Goal: Task Accomplishment & Management: Use online tool/utility

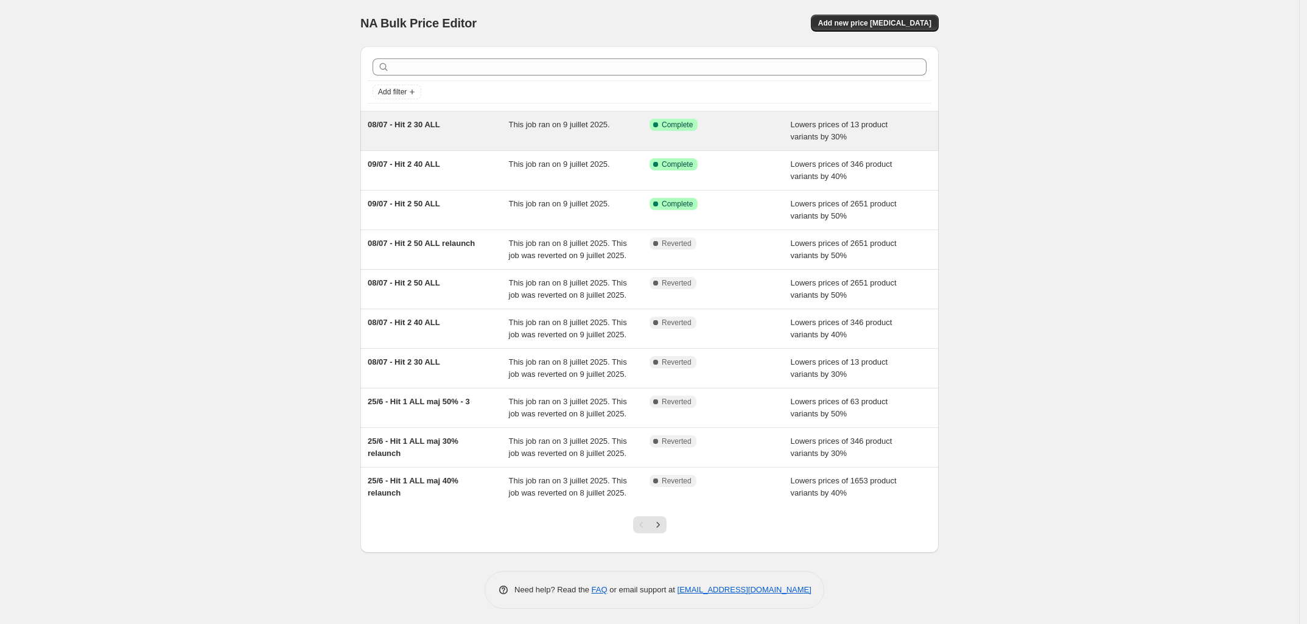
click at [473, 147] on div "08/07 - Hit 2 30 ALL This job ran on 9 juillet 2025. Success Complete Complete …" at bounding box center [650, 130] width 579 height 39
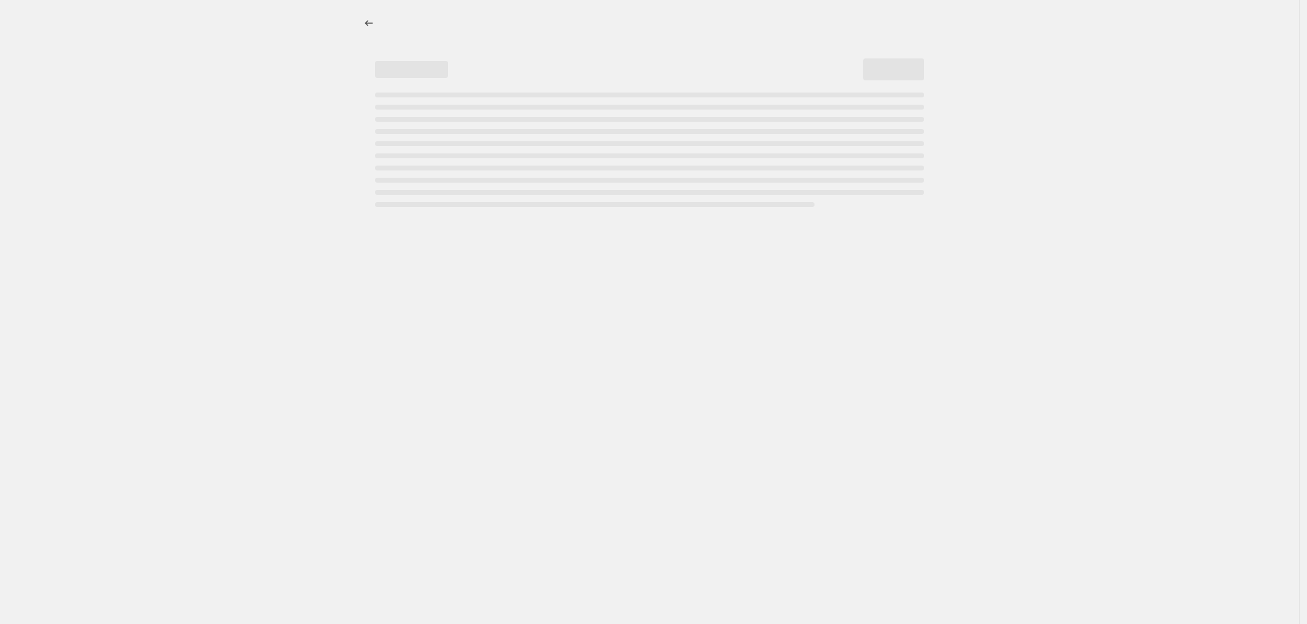
select select "percentage"
select select "collection"
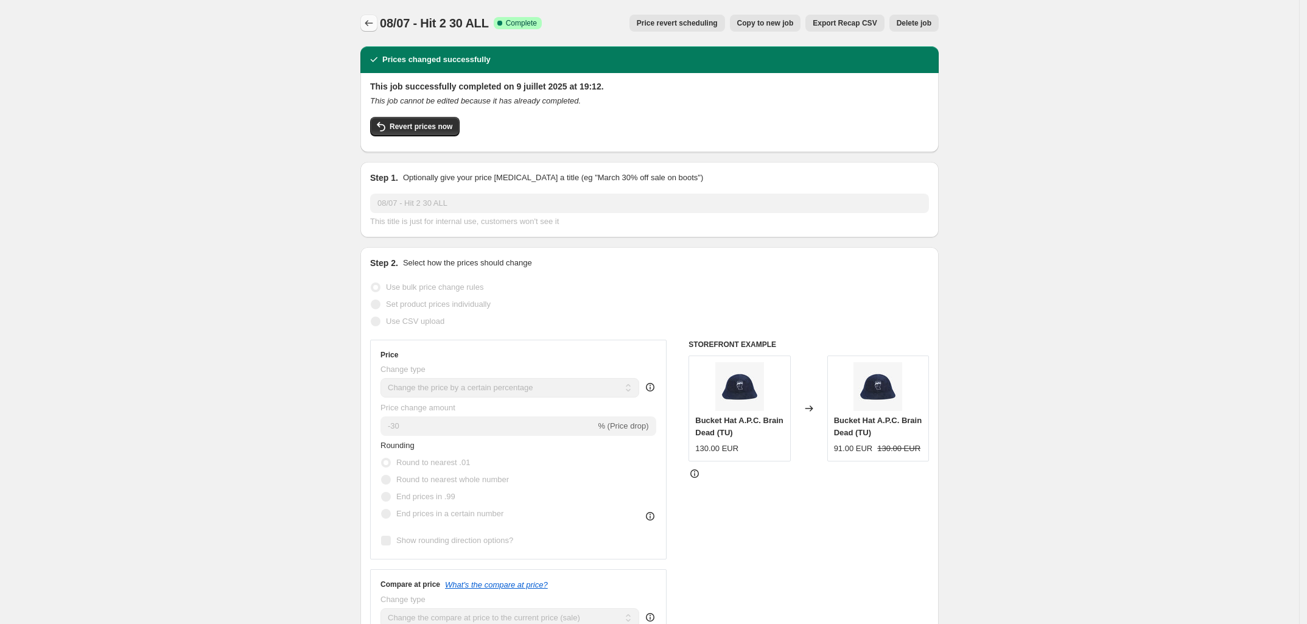
click at [367, 24] on icon "Price change jobs" at bounding box center [369, 23] width 12 height 12
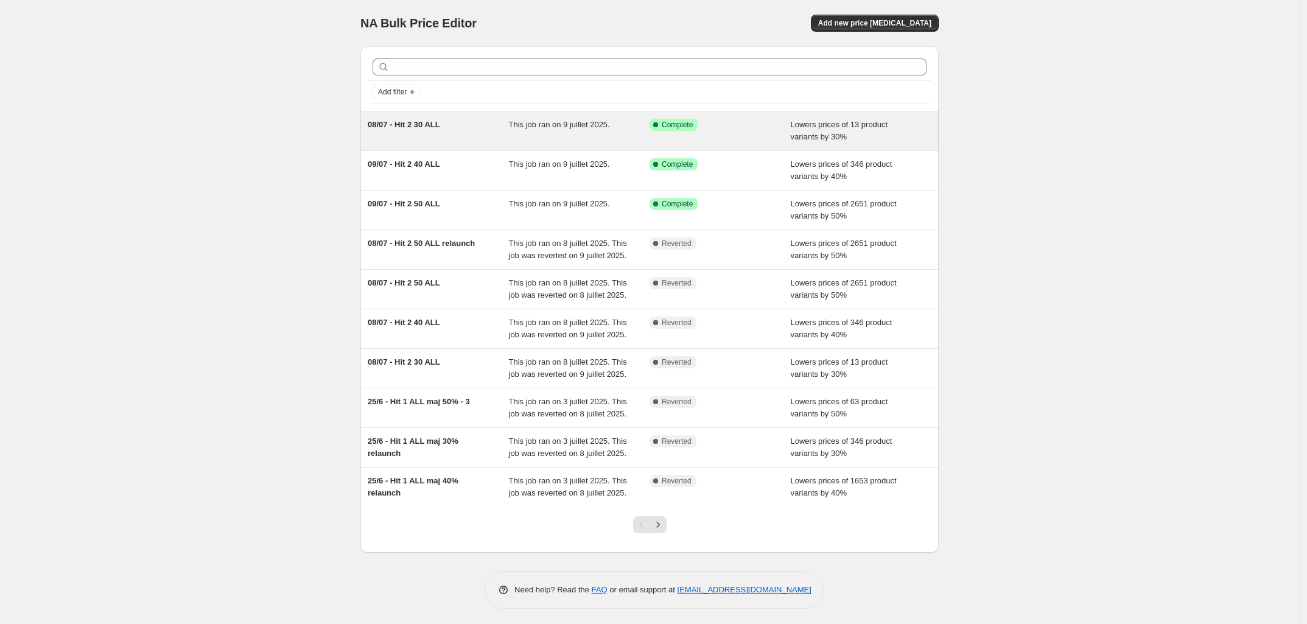
drag, startPoint x: 396, startPoint y: 128, endPoint x: 431, endPoint y: 122, distance: 34.5
click at [283, 155] on div "NA Bulk Price Editor. This page is ready NA Bulk Price Editor Add new price cha…" at bounding box center [650, 313] width 1300 height 627
click at [424, 141] on div "08/07 - Hit 2 30 ALL" at bounding box center [438, 131] width 141 height 24
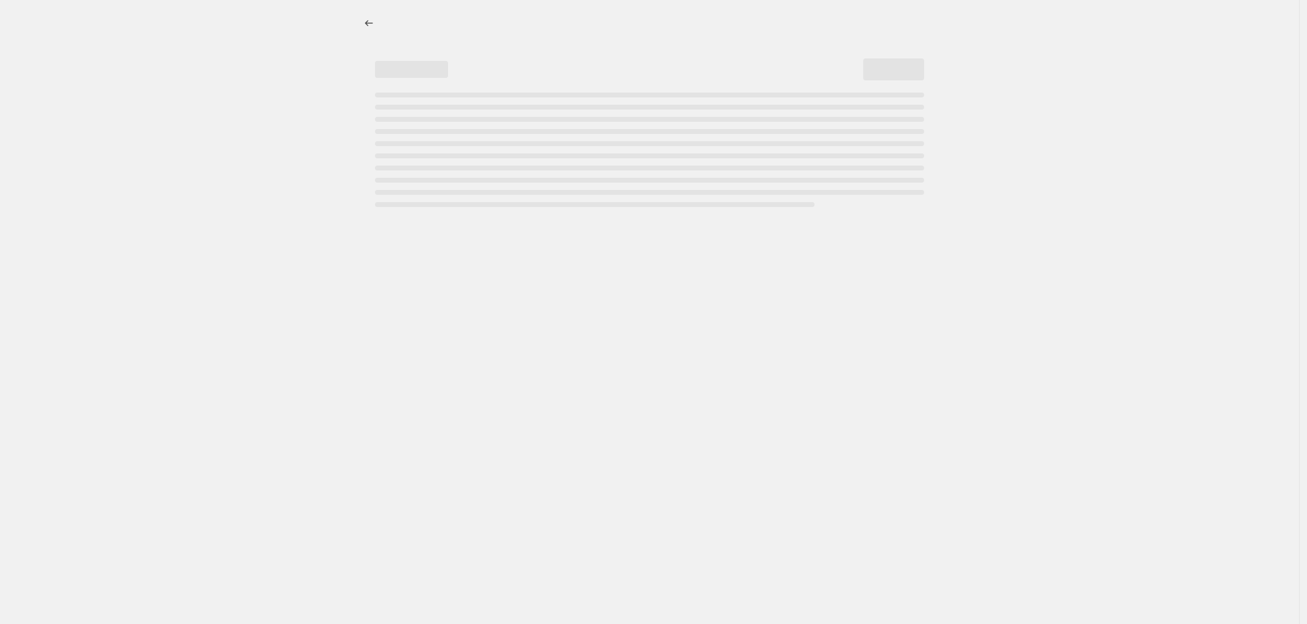
select select "percentage"
select select "collection"
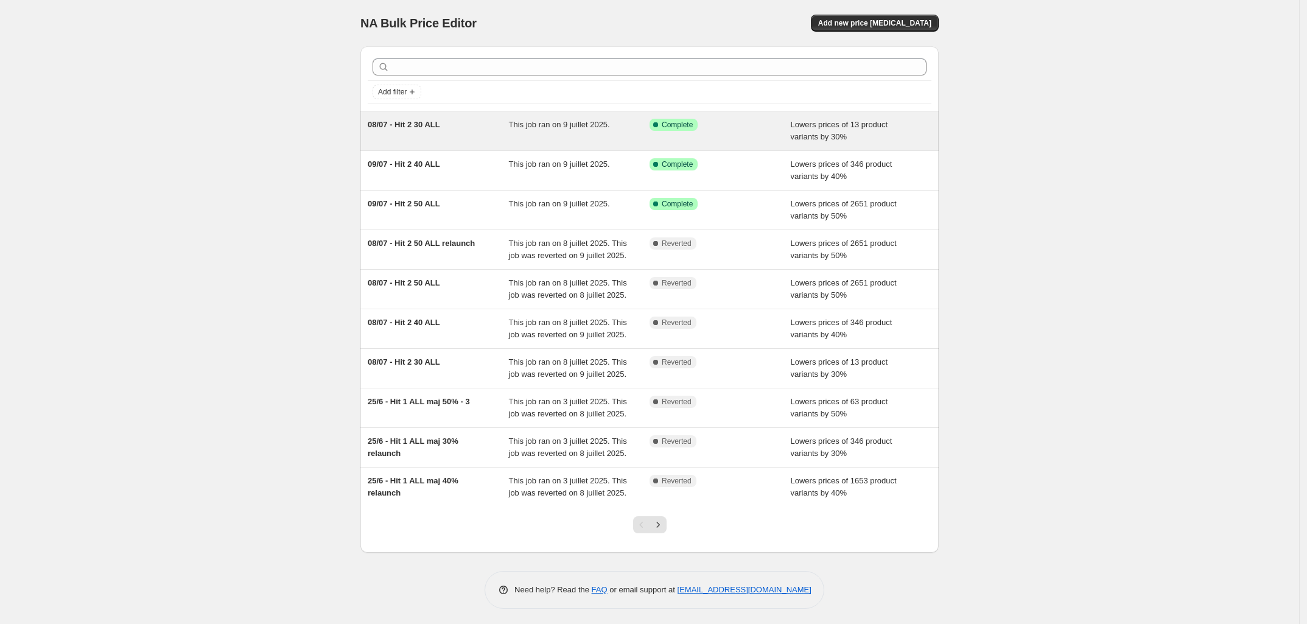
click at [515, 139] on div "This job ran on 9 juillet 2025." at bounding box center [579, 131] width 141 height 24
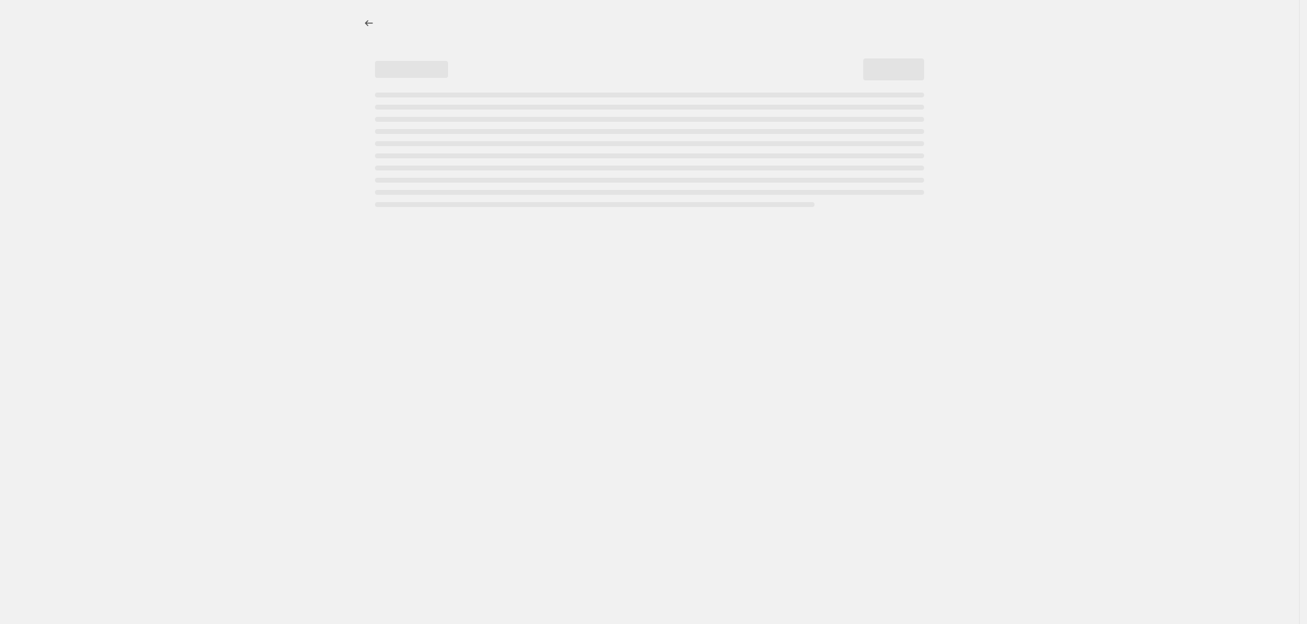
select select "percentage"
select select "collection"
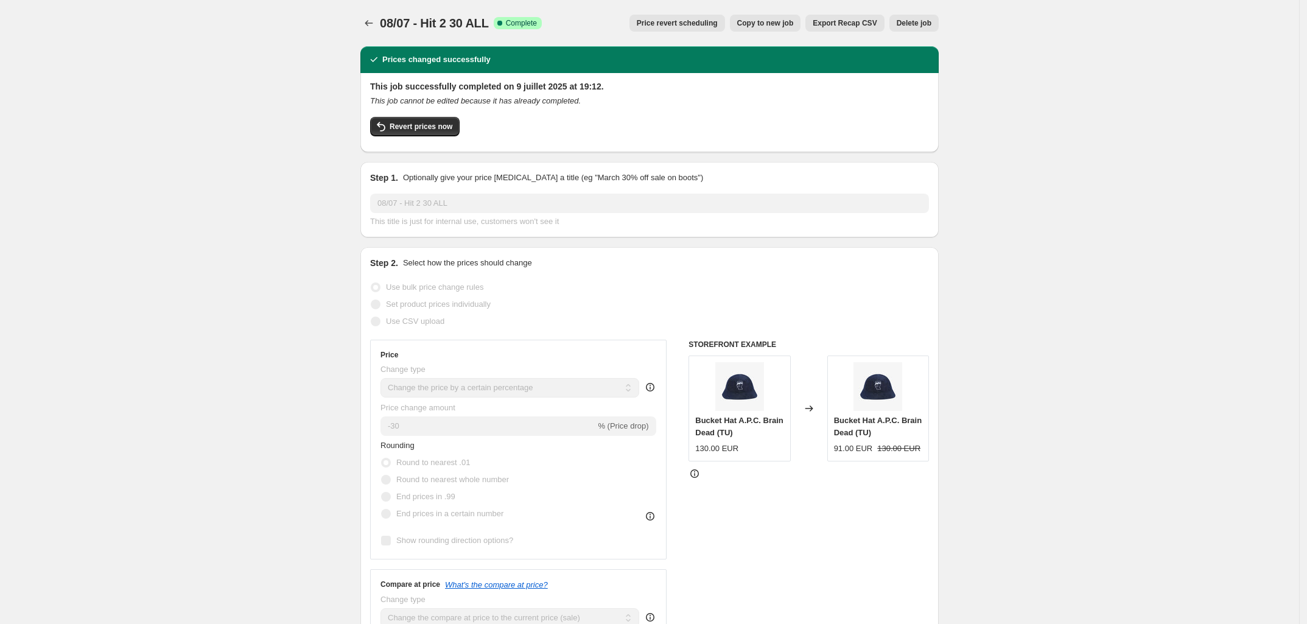
click at [367, 18] on icon "Price change jobs" at bounding box center [369, 23] width 12 height 12
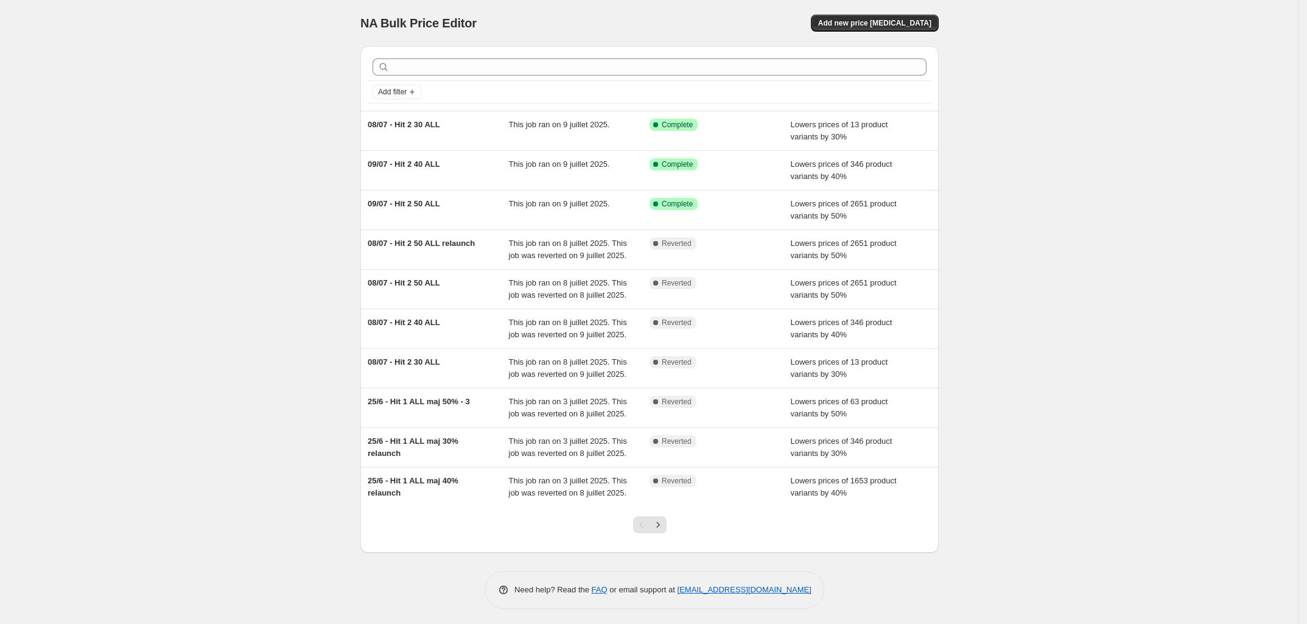
click at [267, 233] on div "NA Bulk Price Editor. This page is ready NA Bulk Price Editor Add new price cha…" at bounding box center [650, 313] width 1300 height 627
click at [328, 382] on div "NA Bulk Price Editor. This page is ready NA Bulk Price Editor Add new price cha…" at bounding box center [650, 313] width 1300 height 627
